Goal: Information Seeking & Learning: Learn about a topic

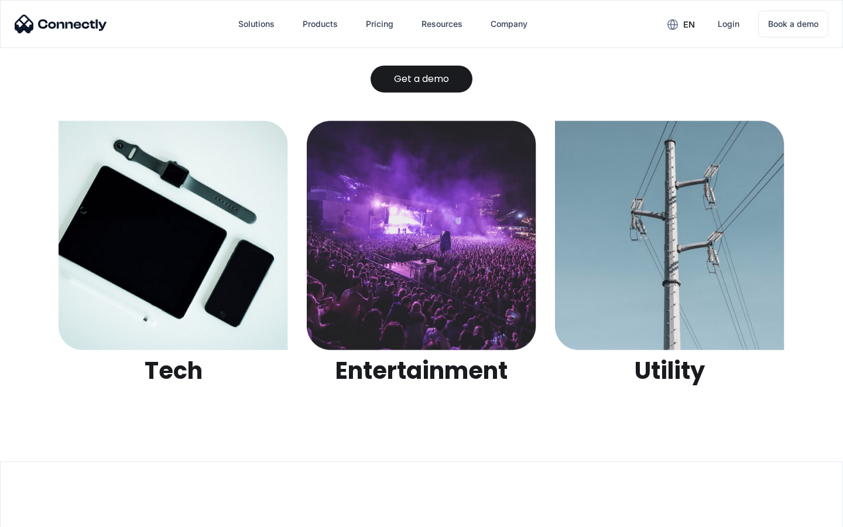
scroll to position [3694, 0]
